Goal: Check status: Check status

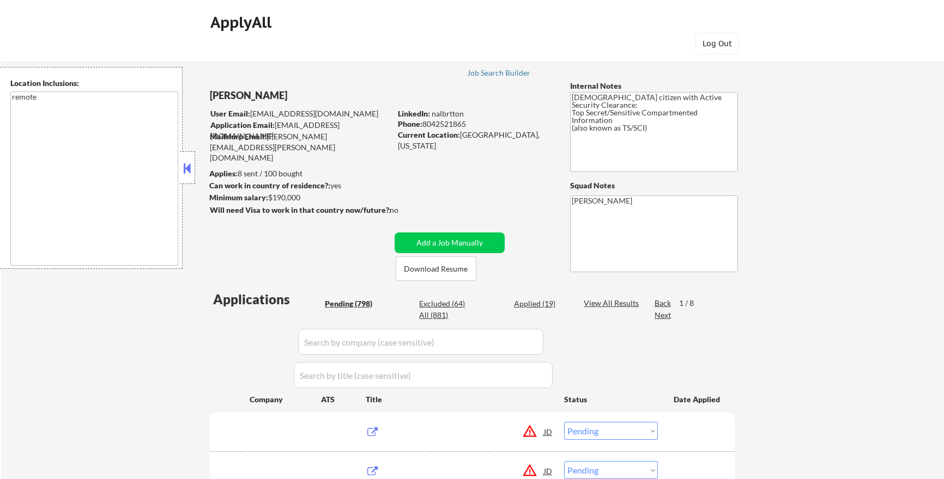
select select ""pending""
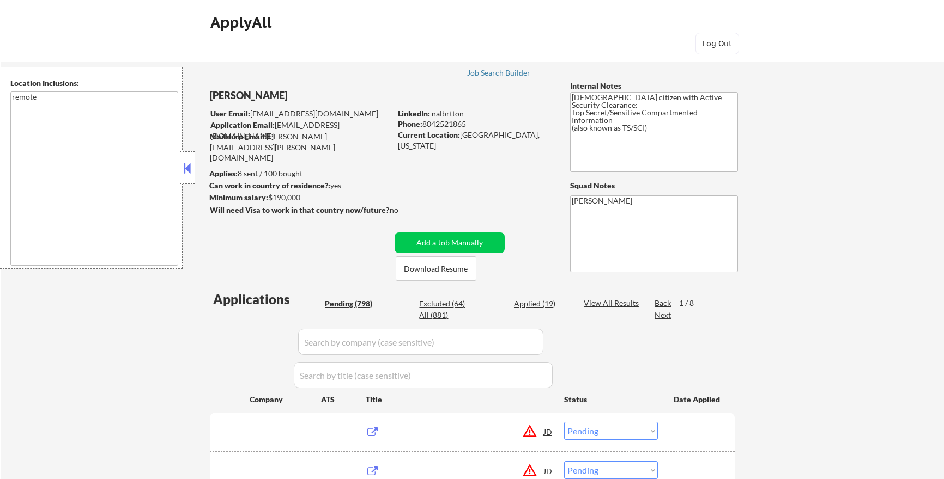
select select ""pending""
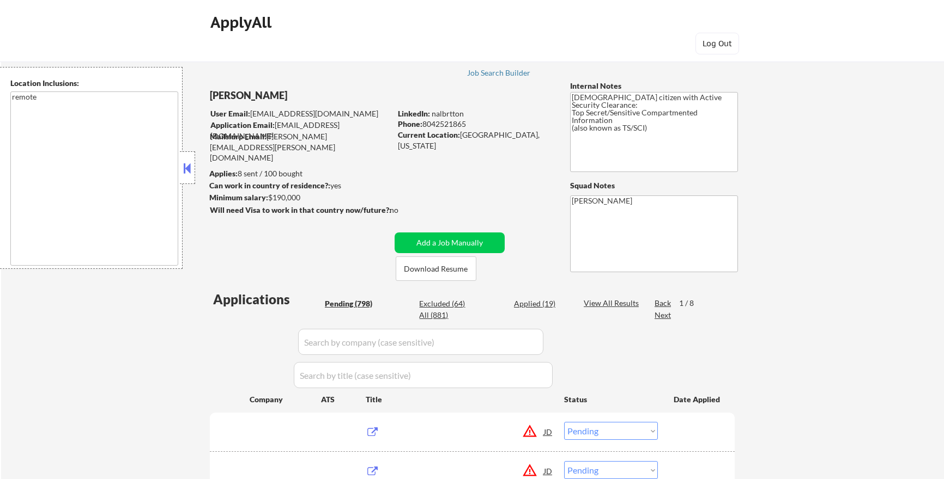
select select ""pending""
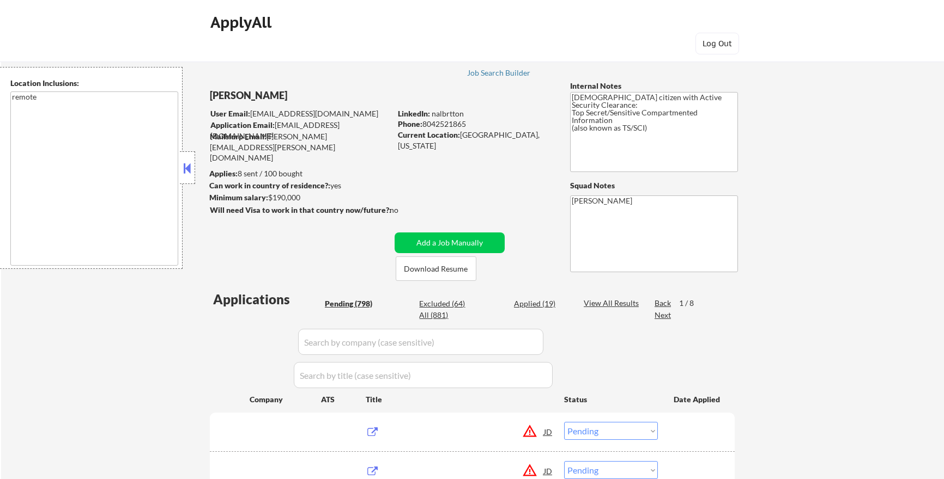
select select ""pending""
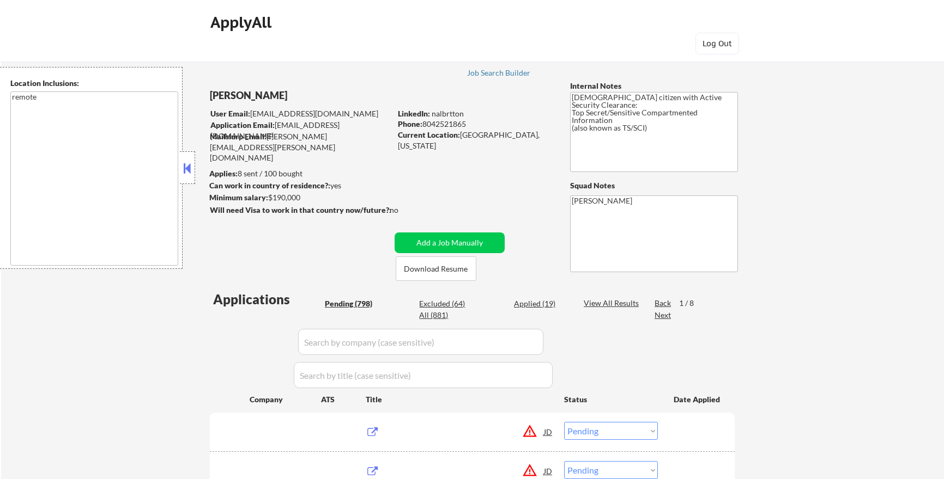
select select ""pending""
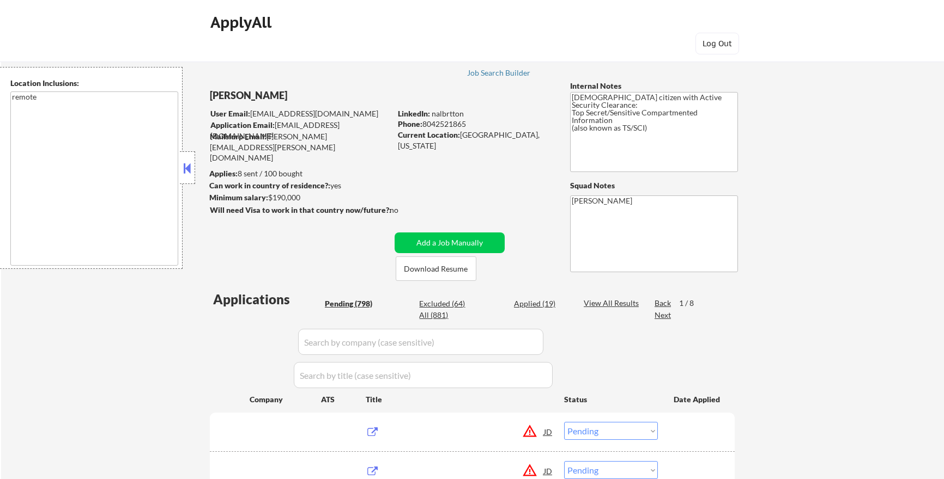
select select ""pending""
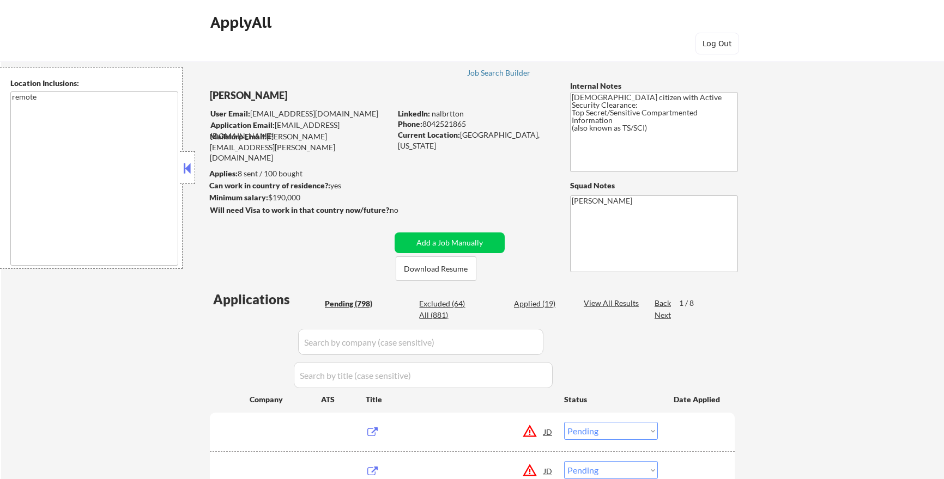
select select ""pending""
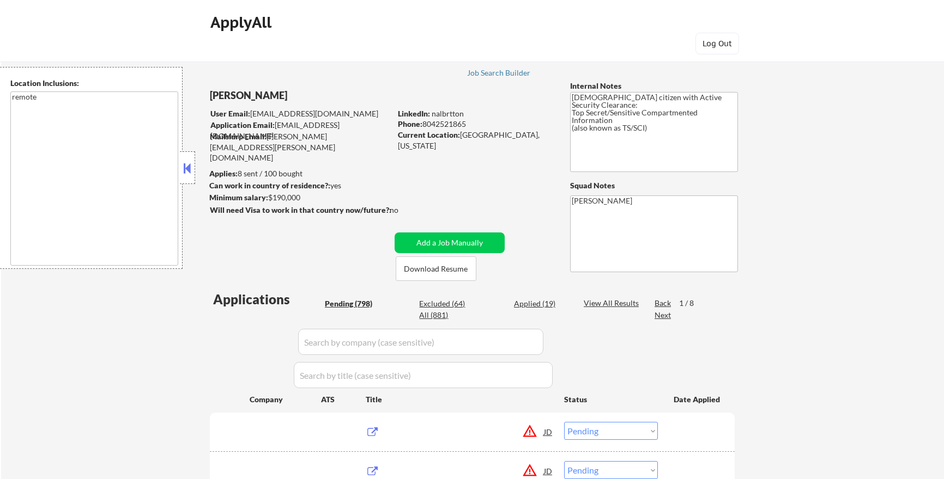
select select ""pending""
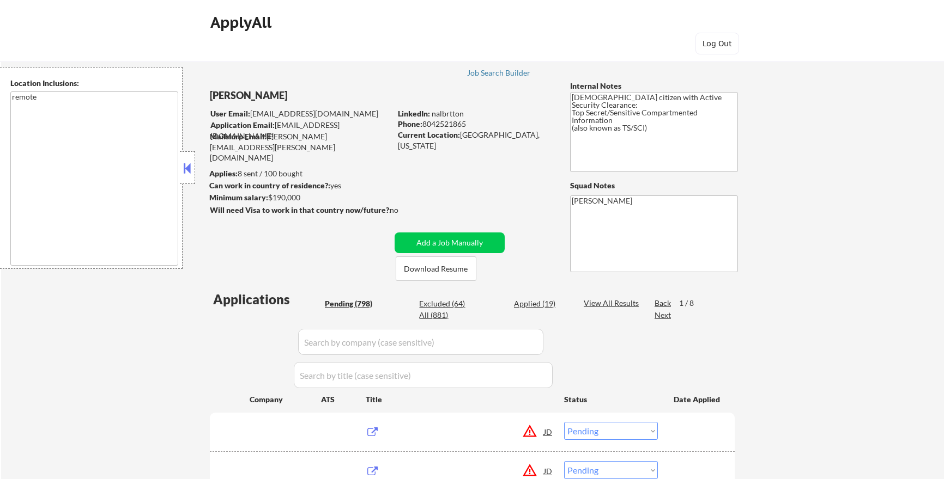
select select ""pending""
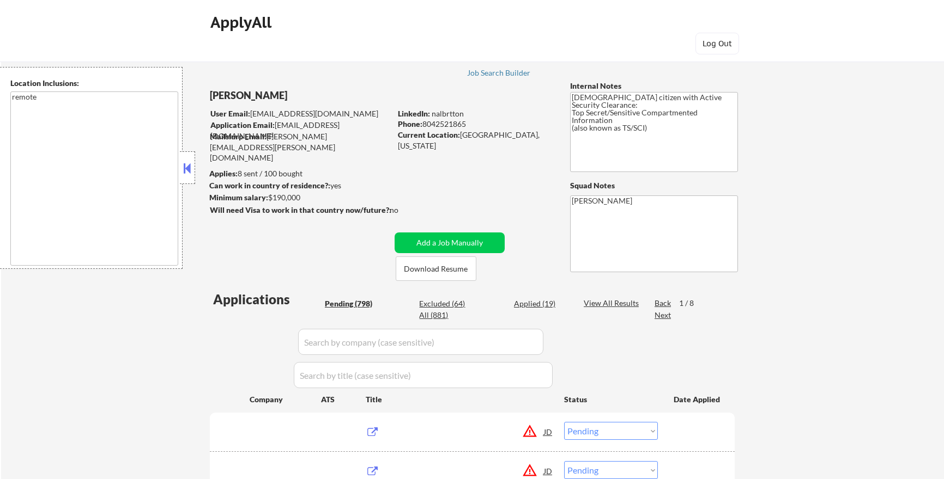
select select ""pending""
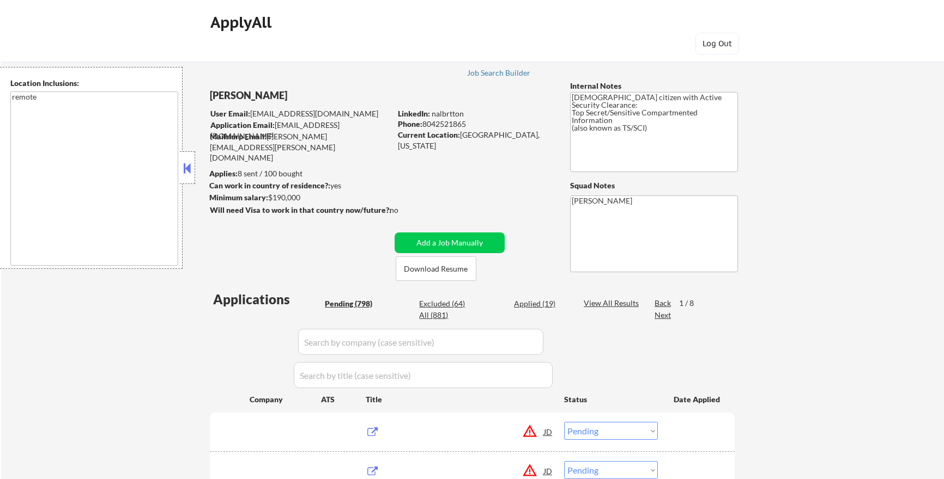
select select ""pending""
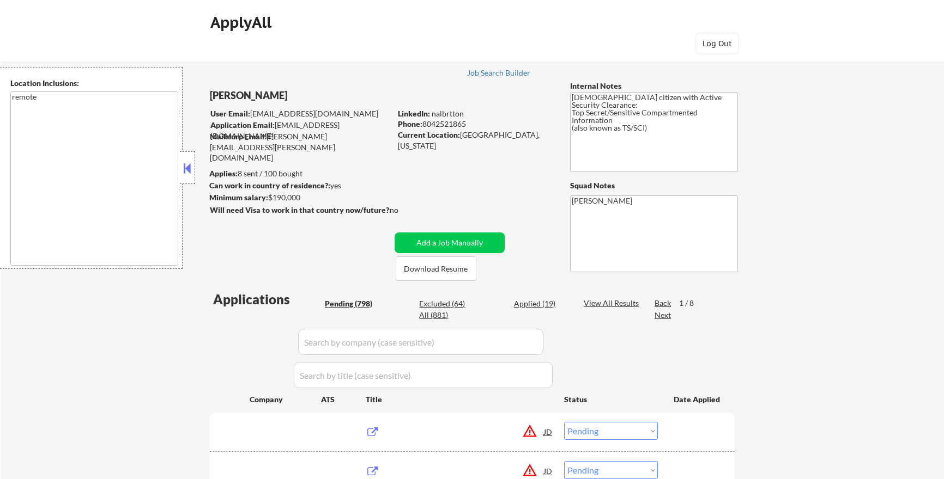
select select ""pending""
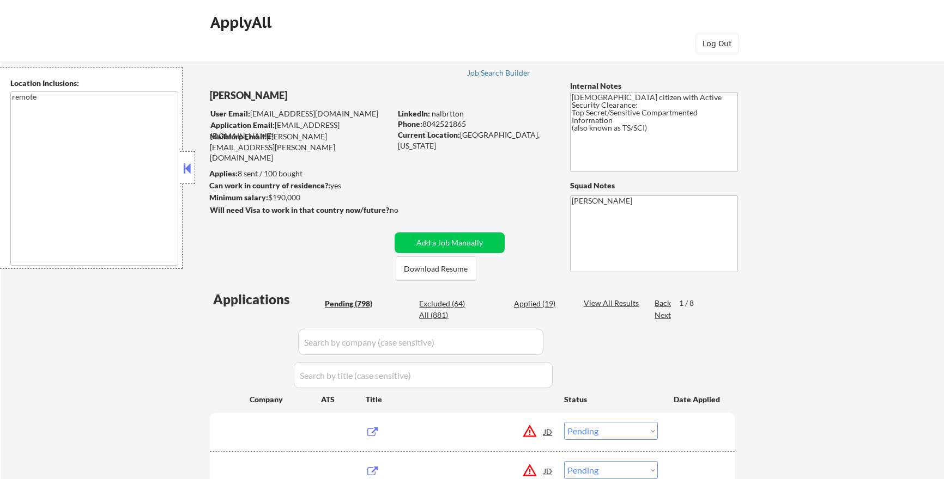
select select ""pending""
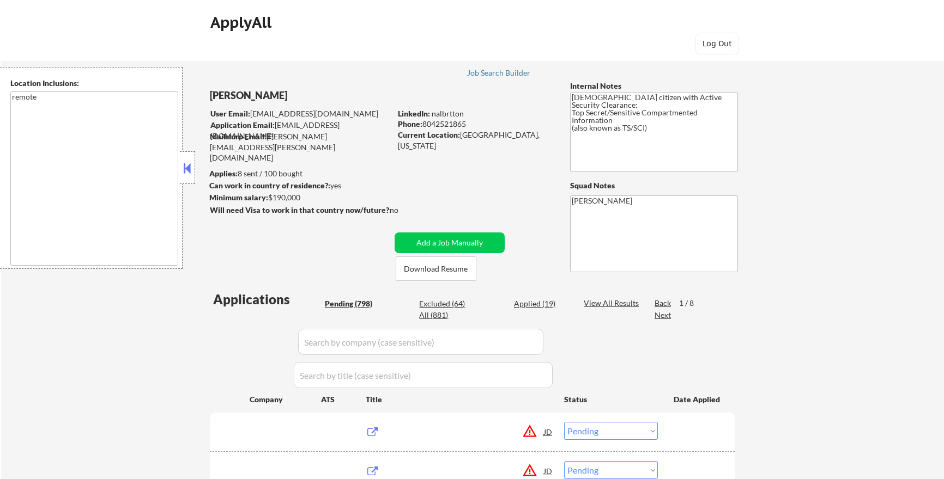
select select ""pending""
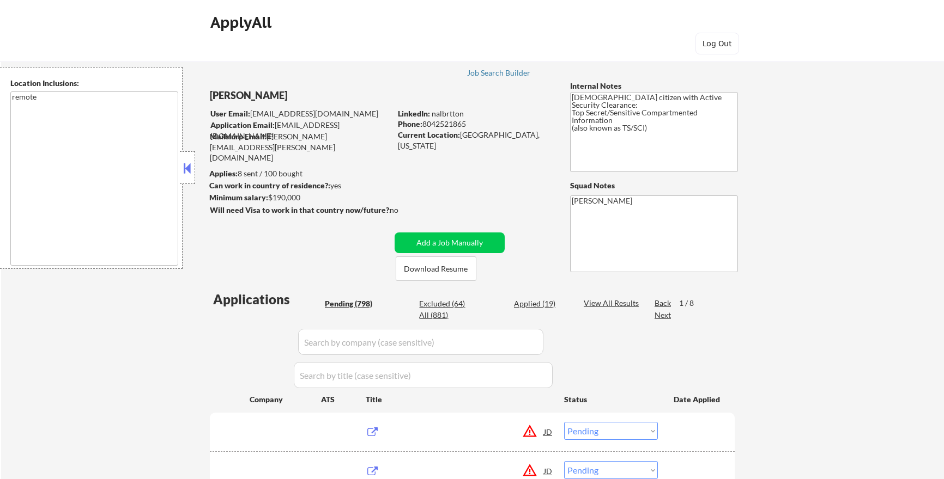
select select ""pending""
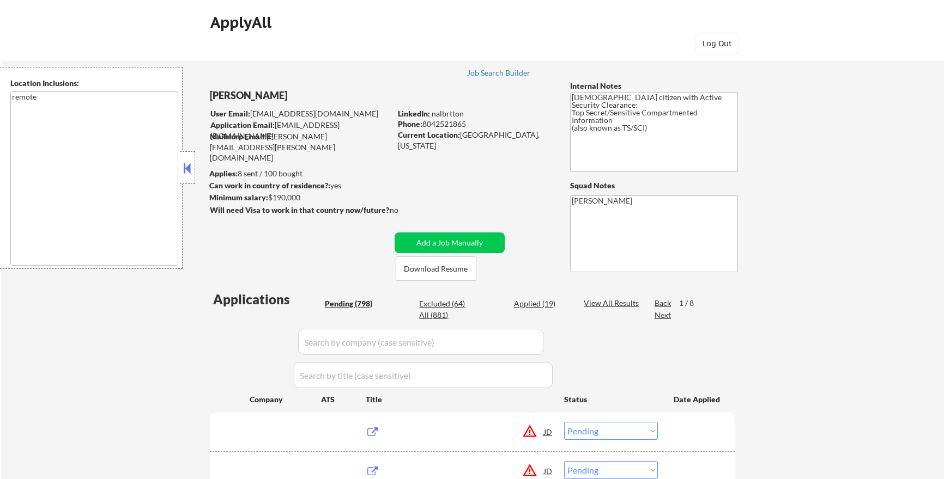
select select ""pending""
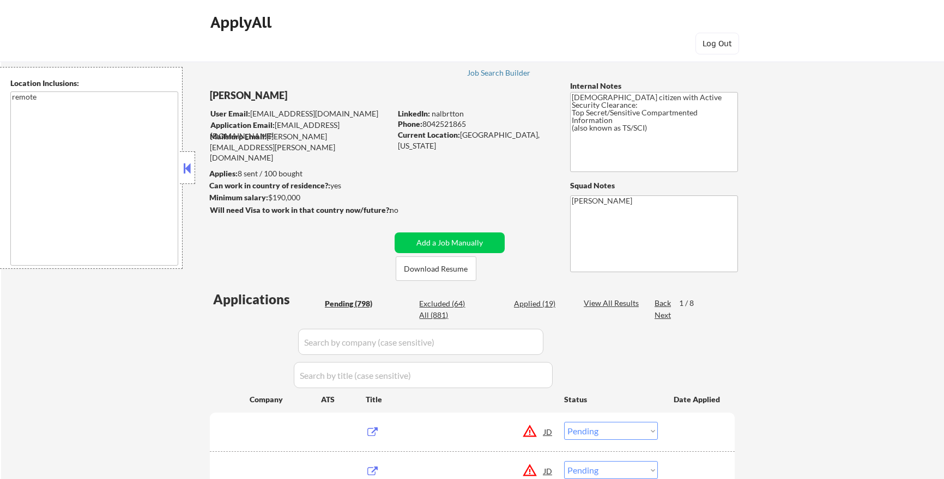
select select ""pending""
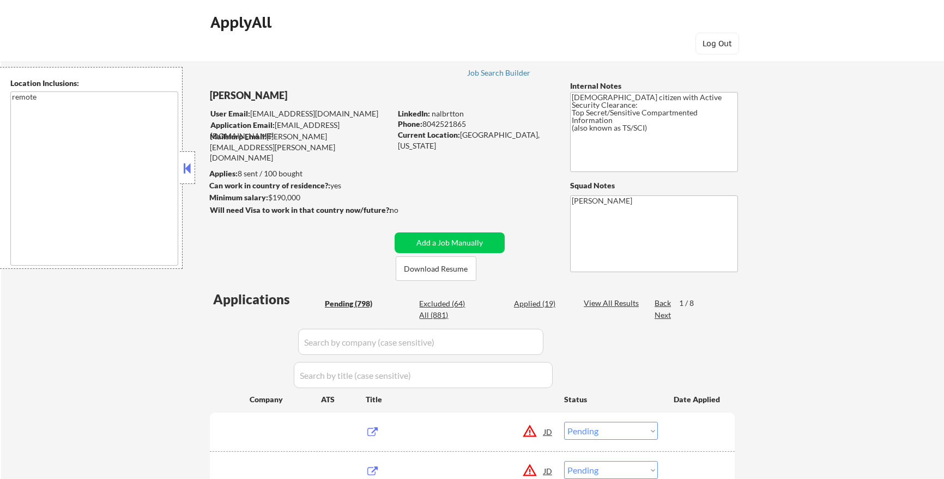
select select ""pending""
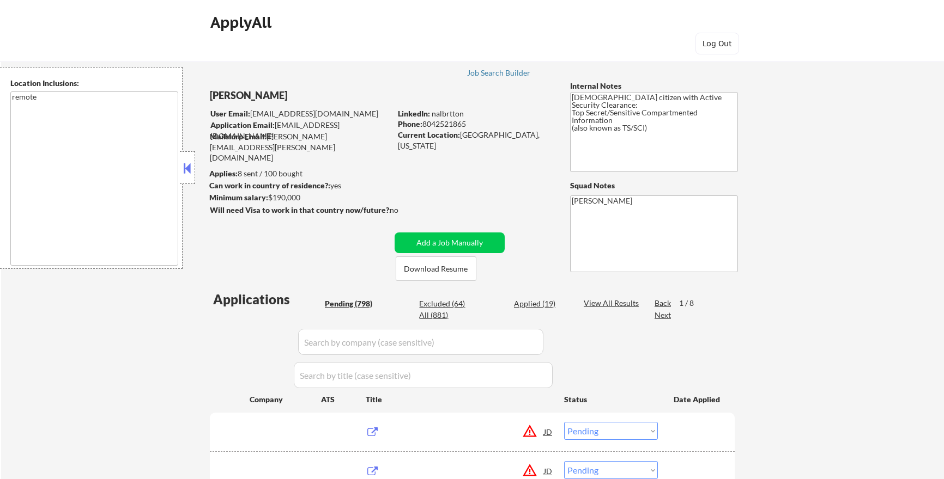
select select ""pending""
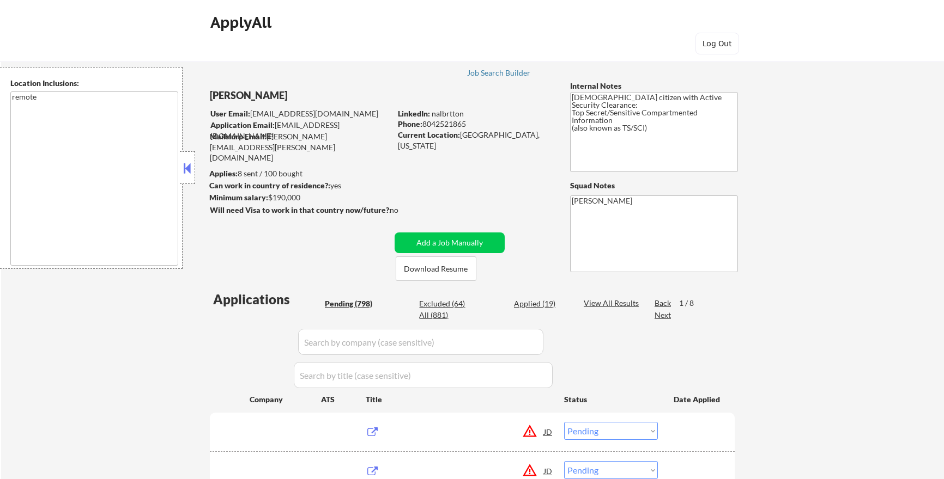
select select ""pending""
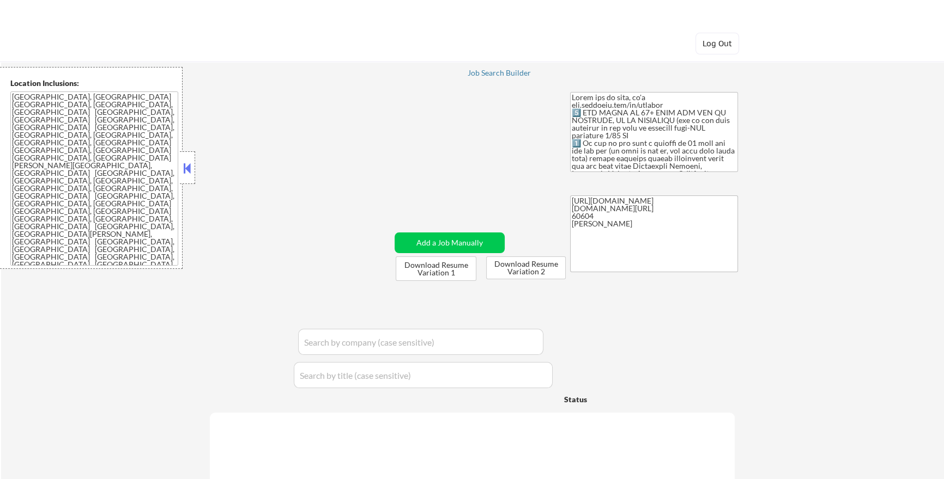
select select ""pending""
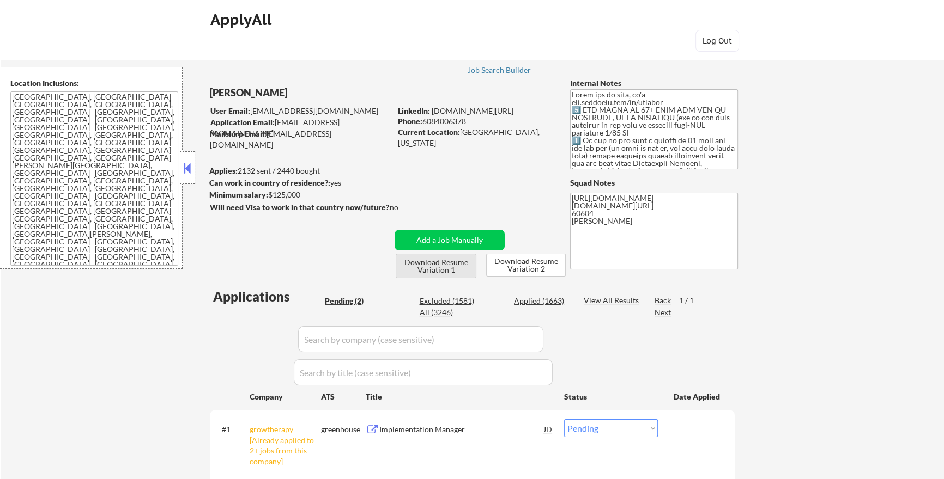
scroll to position [185, 0]
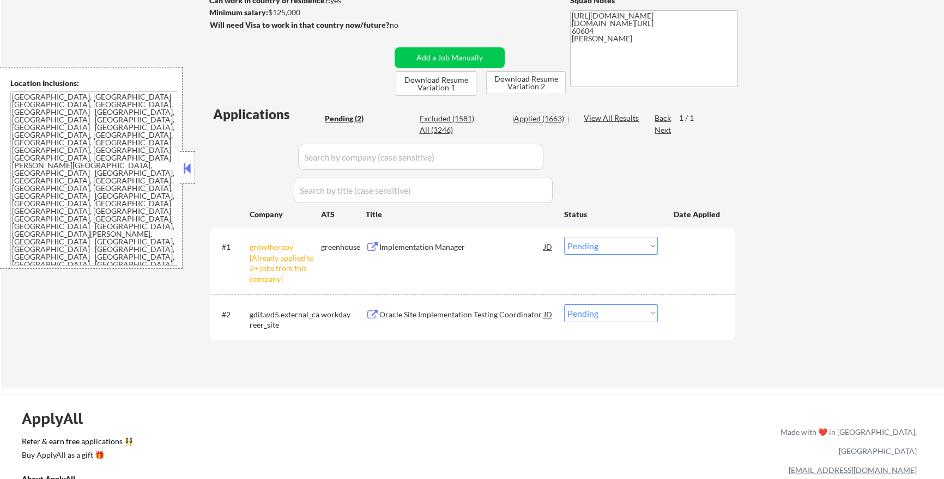
click at [560, 118] on div "Applied (1663)" at bounding box center [541, 118] width 54 height 11
select select ""applied""
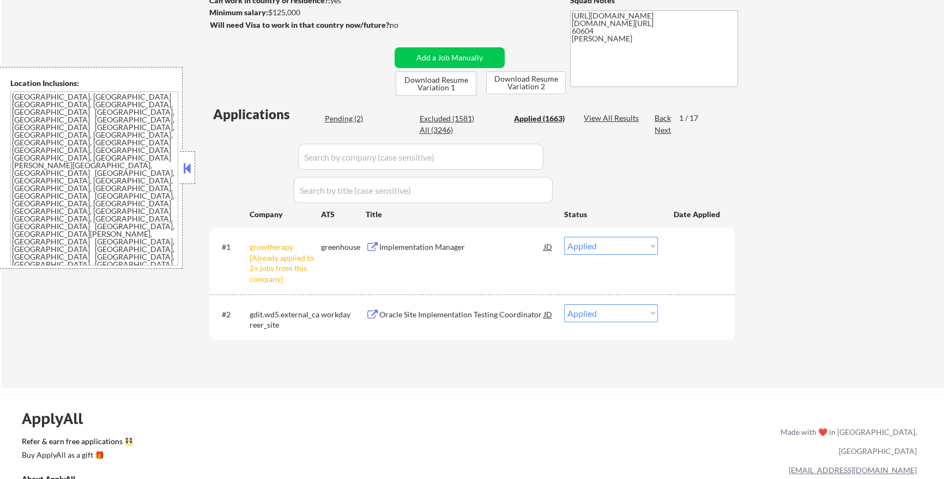
select select ""applied""
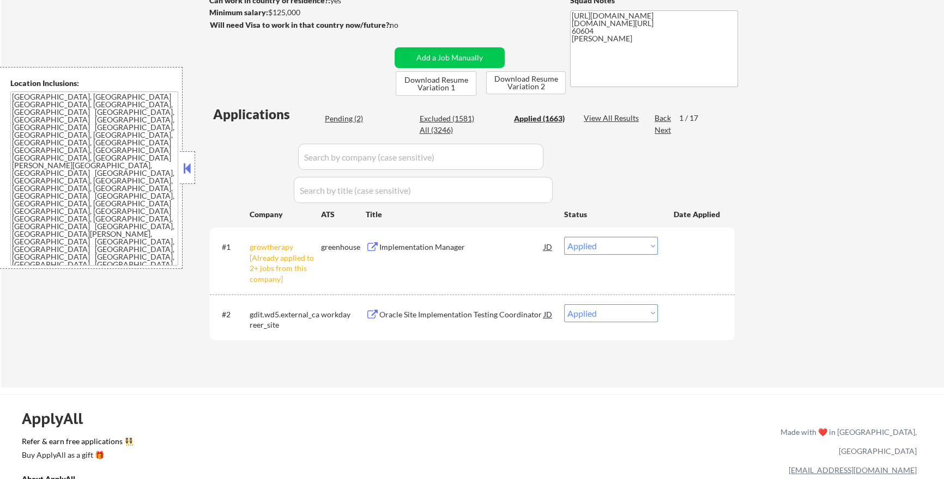
select select ""applied""
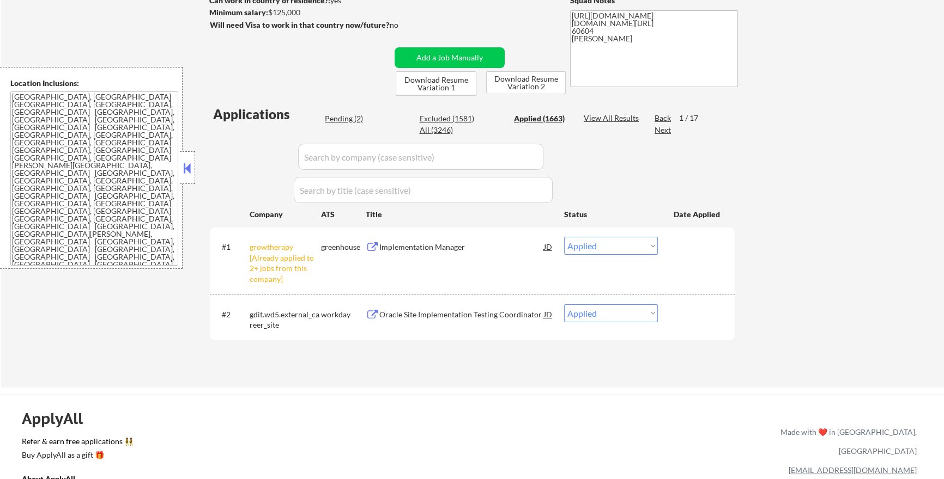
select select ""applied""
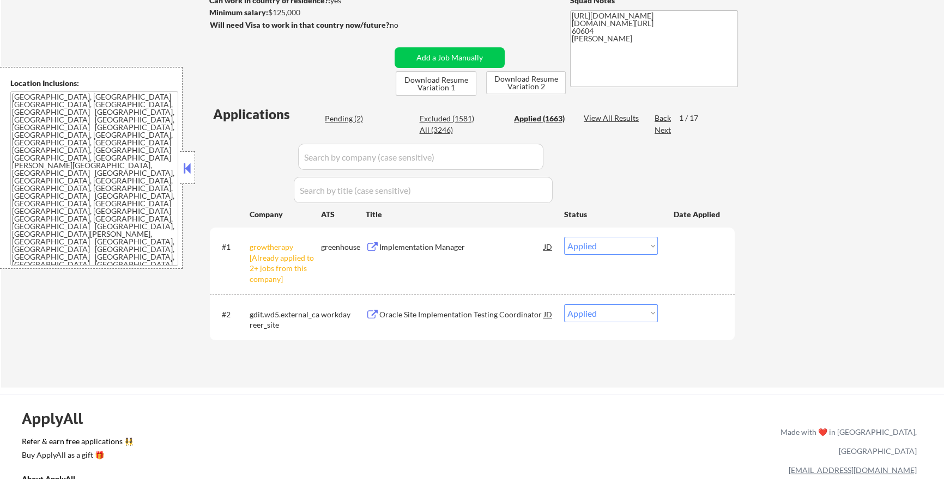
select select ""applied""
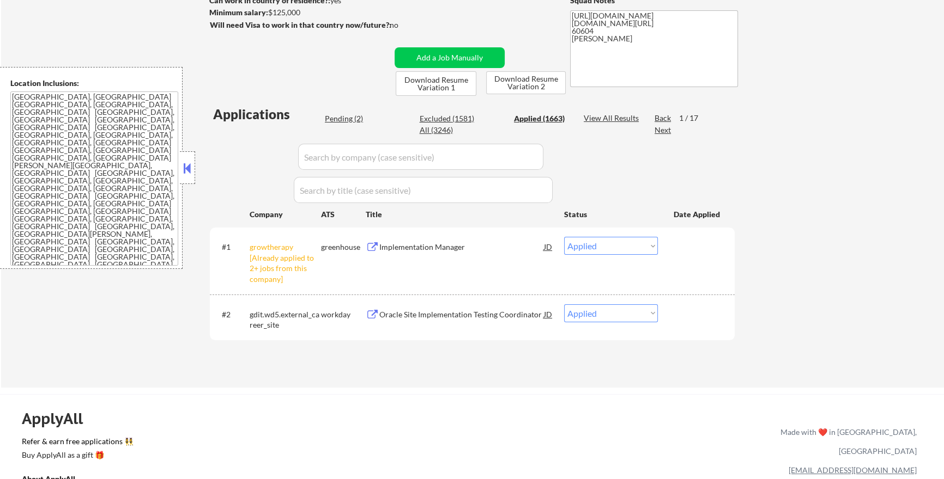
select select ""applied""
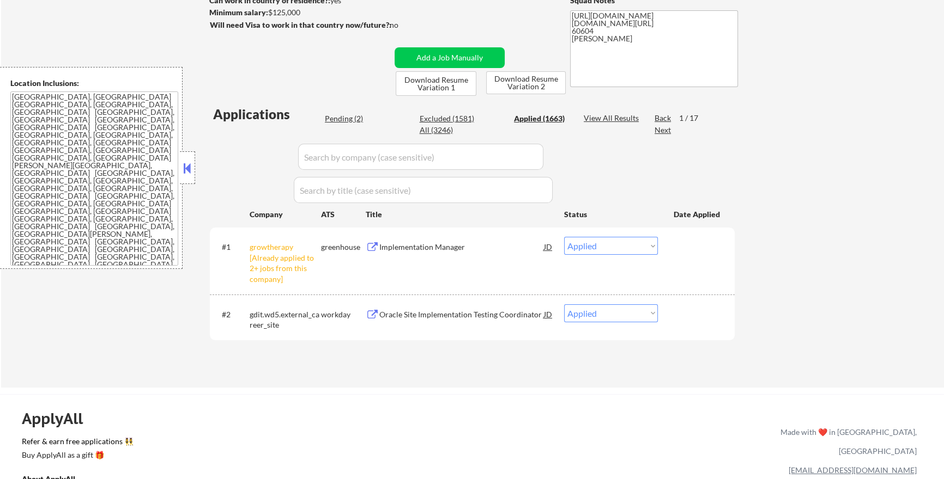
select select ""applied""
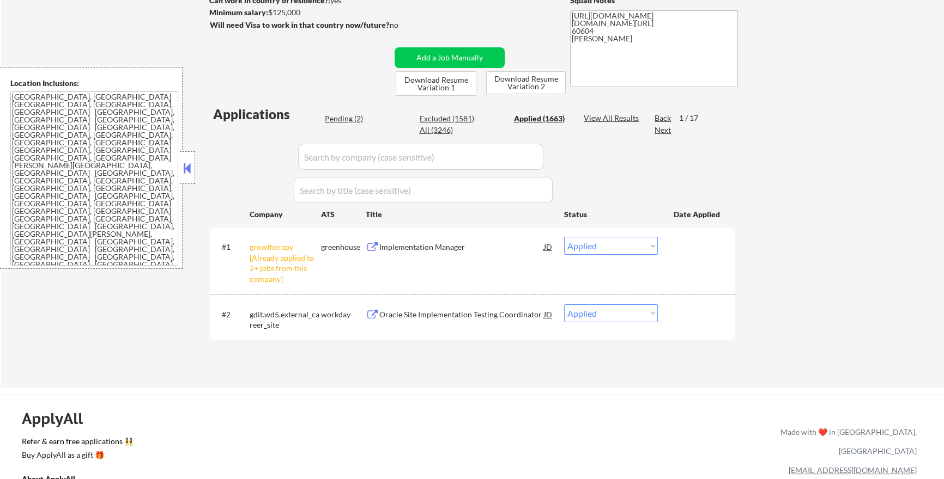
select select ""applied""
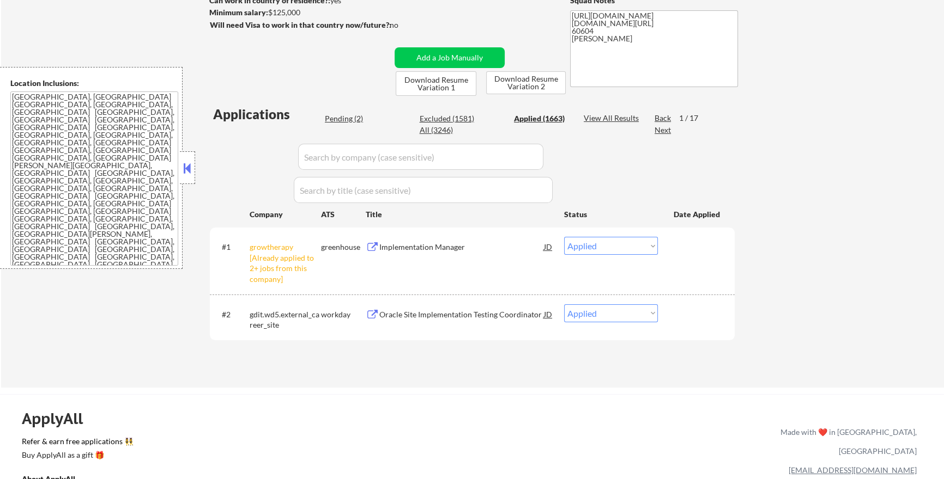
select select ""applied""
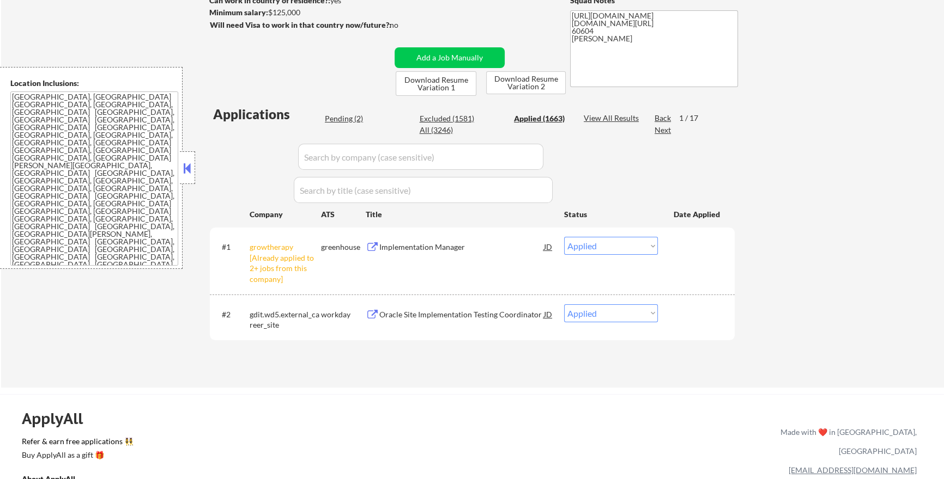
select select ""applied""
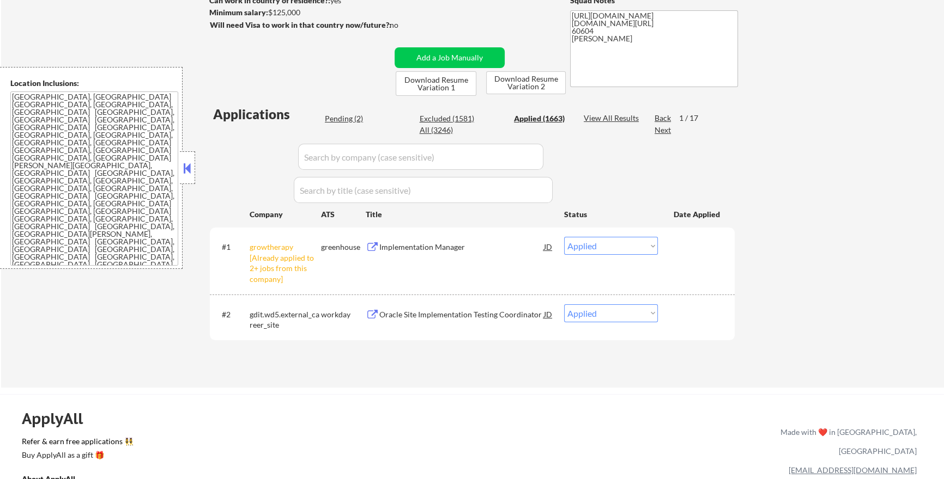
select select ""applied""
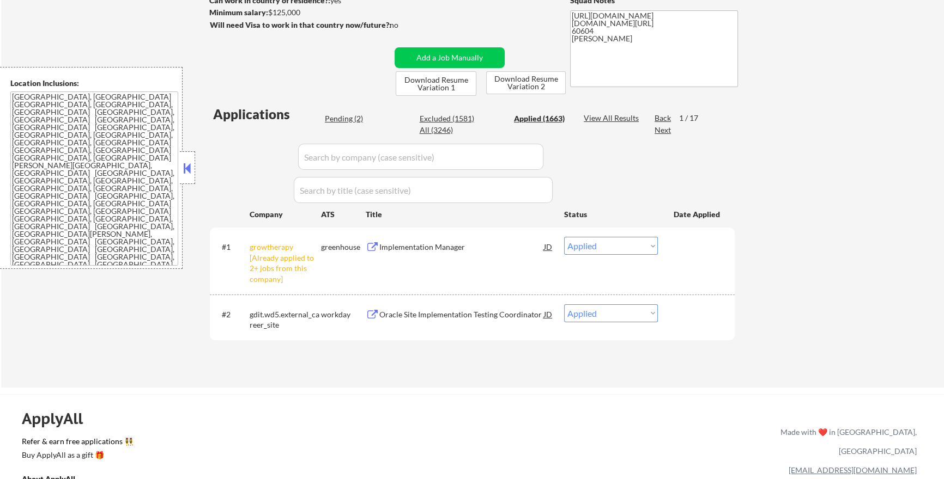
select select ""applied""
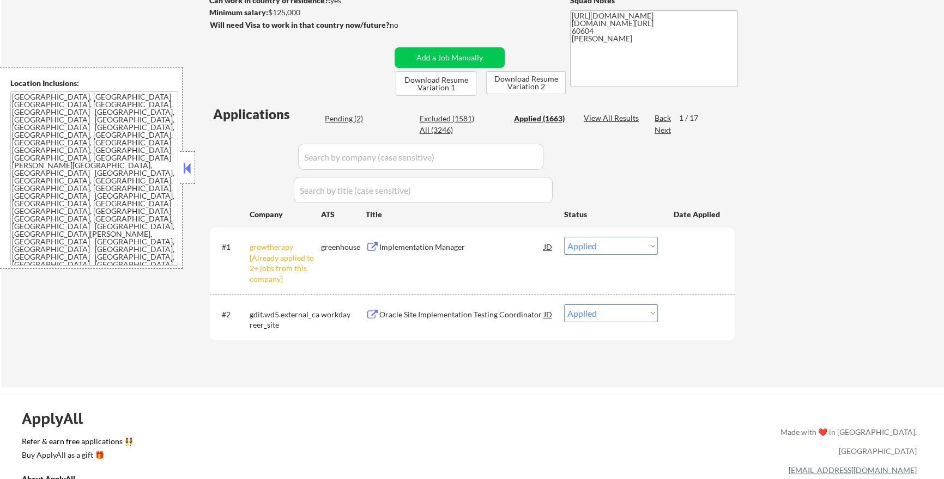
select select ""applied""
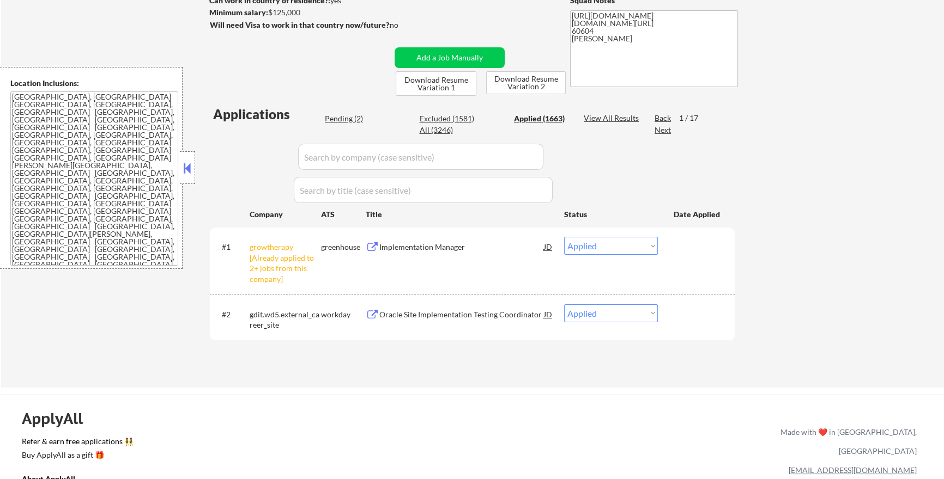
select select ""applied""
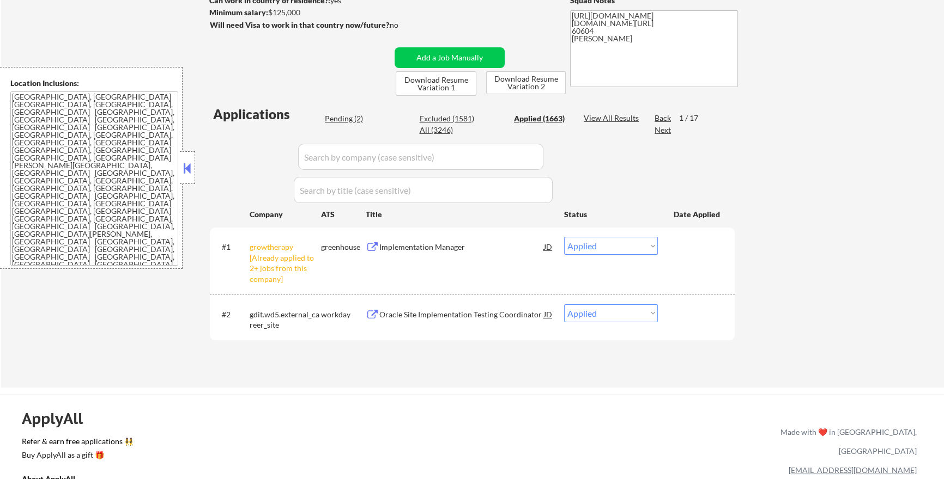
select select ""applied""
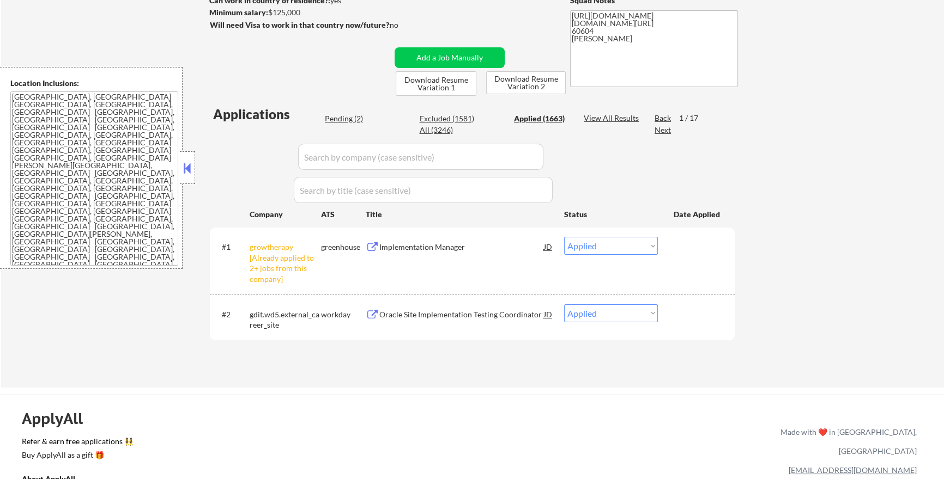
select select ""applied""
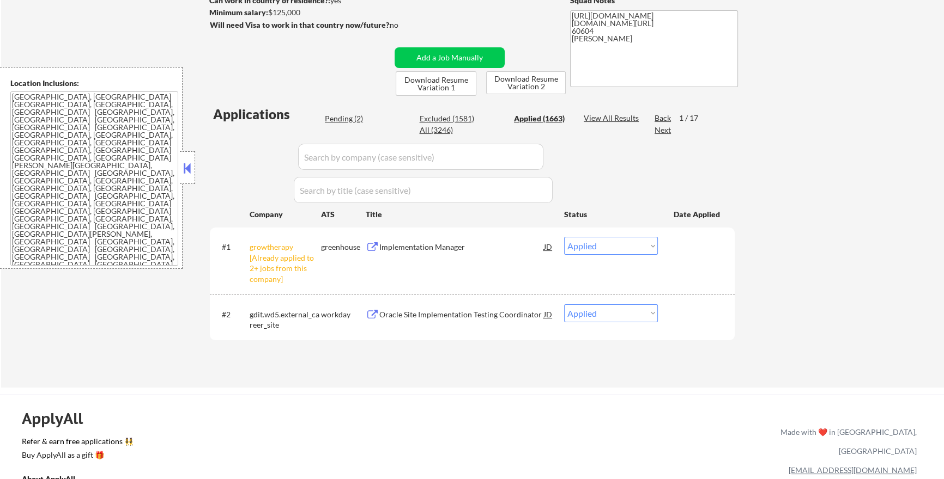
select select ""applied""
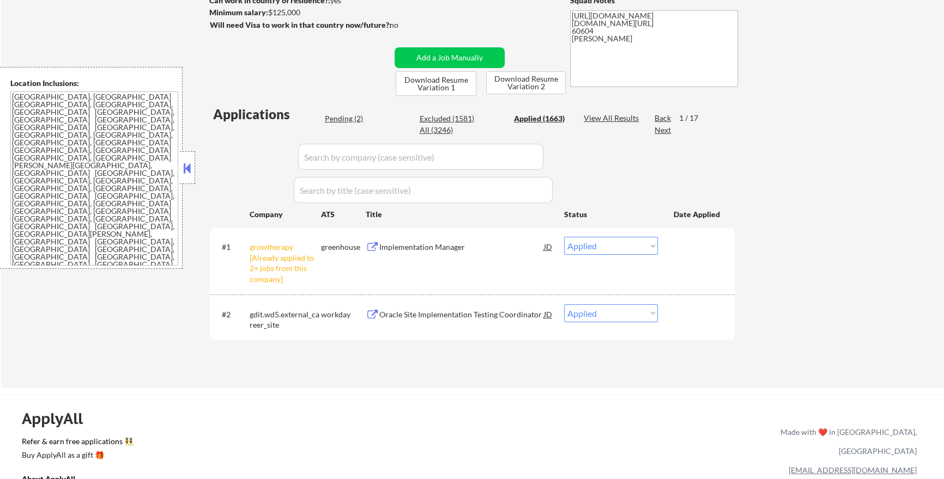
select select ""applied""
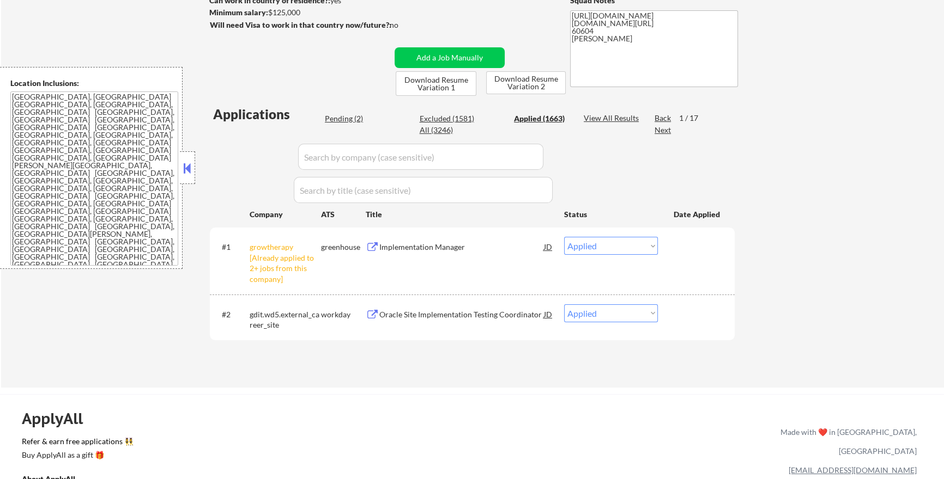
select select ""applied""
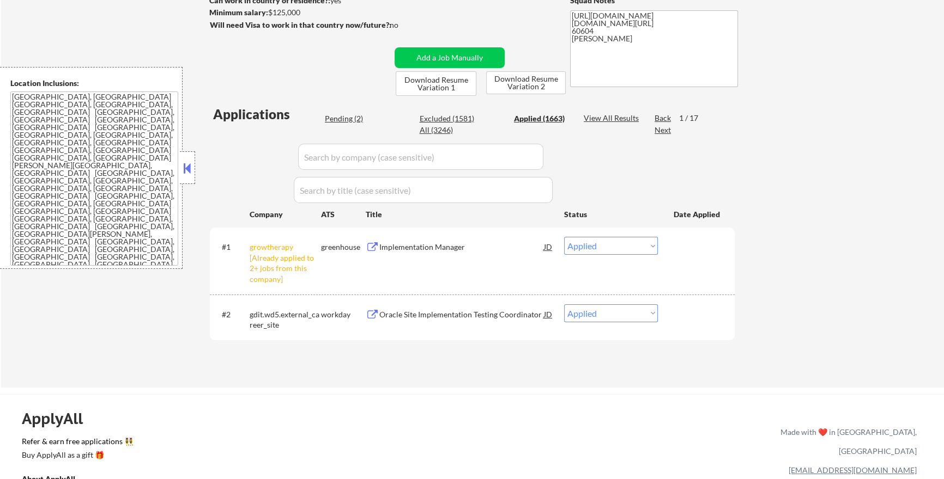
select select ""applied""
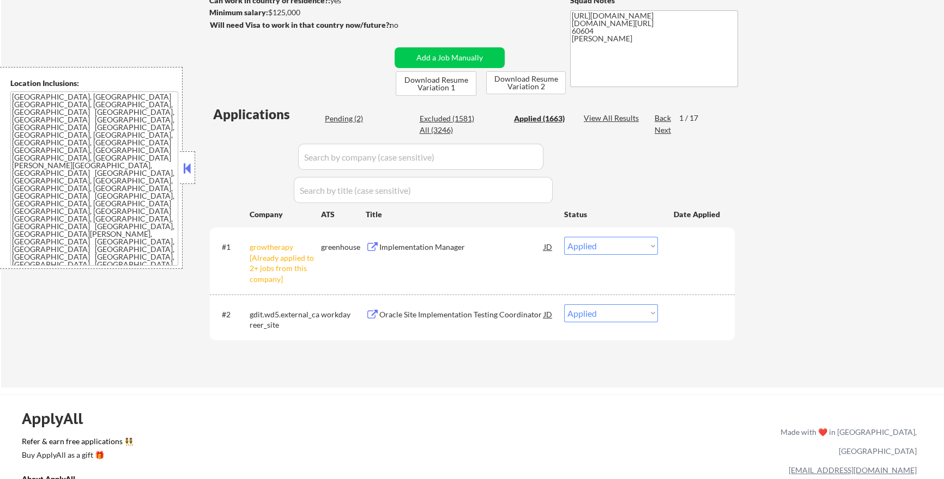
select select ""applied""
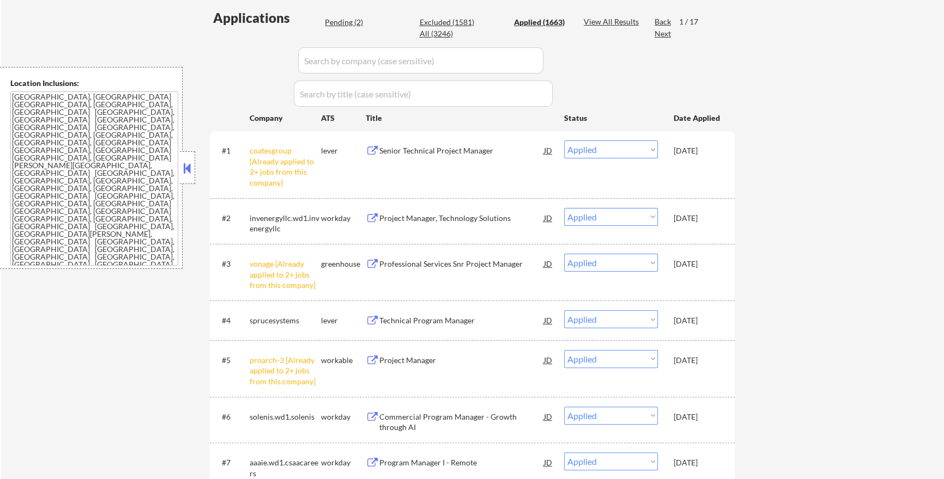
scroll to position [268, 0]
